Goal: Task Accomplishment & Management: Manage account settings

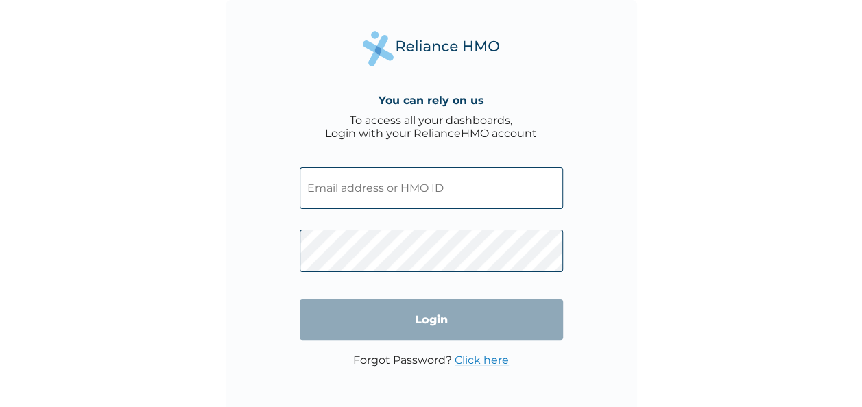
type input "UPC/10005/A"
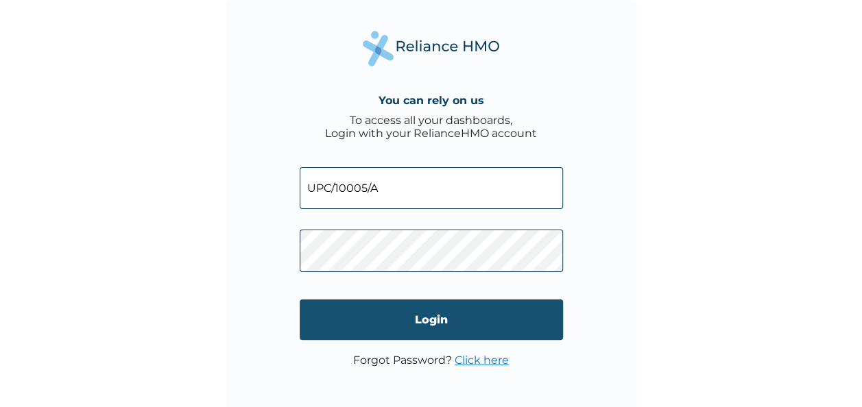
click at [505, 313] on input "Login" at bounding box center [431, 320] width 263 height 40
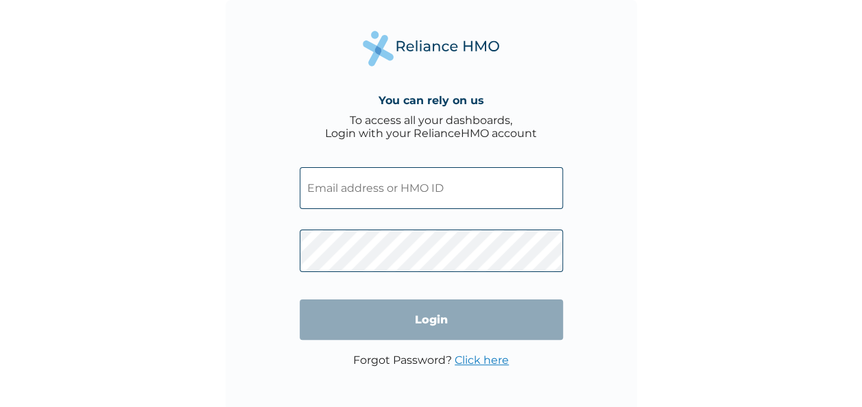
type input "UPC/10005/A"
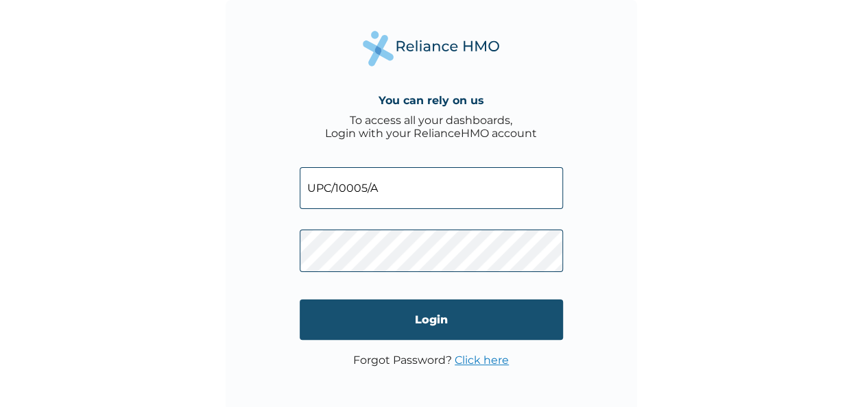
click at [396, 326] on input "Login" at bounding box center [431, 320] width 263 height 40
